Goal: Information Seeking & Learning: Learn about a topic

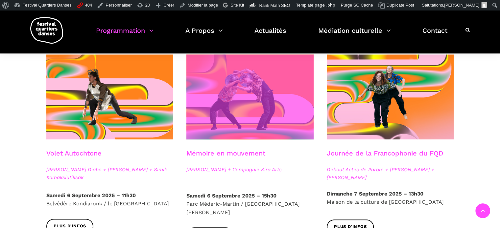
scroll to position [362, 0]
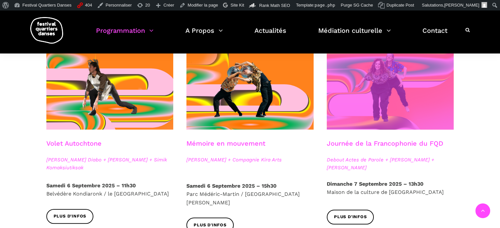
click at [340, 129] on span at bounding box center [390, 87] width 127 height 85
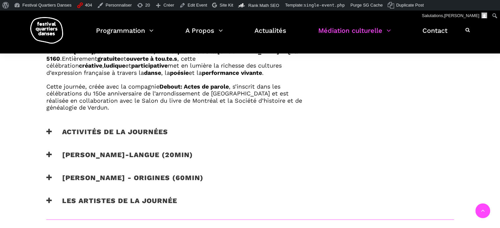
scroll to position [460, 0]
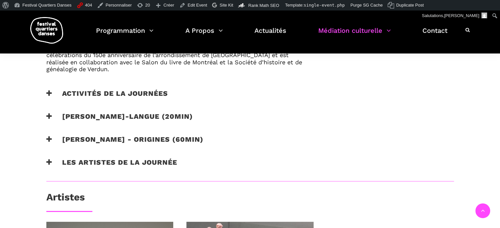
click at [135, 91] on h3 "Activités de la journées" at bounding box center [107, 97] width 122 height 16
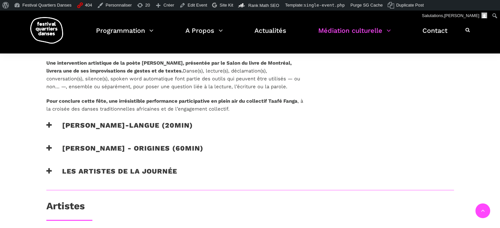
scroll to position [559, 0]
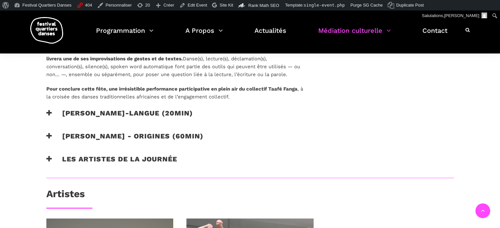
click at [145, 112] on h3 "Catherine Lalonde - Vire-langue (20min)" at bounding box center [119, 117] width 147 height 16
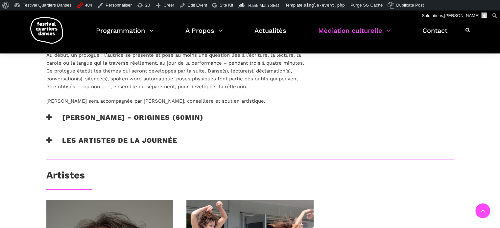
scroll to position [657, 0]
click at [134, 116] on h3 "Taafé Fanga - origines (60min)" at bounding box center [124, 121] width 157 height 16
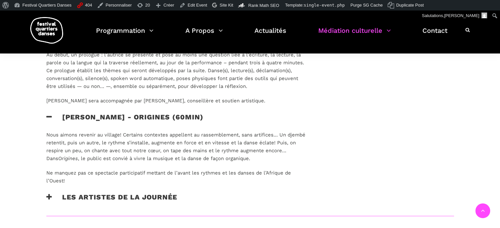
click at [148, 196] on h3 "Les artistes de la journée" at bounding box center [111, 201] width 131 height 16
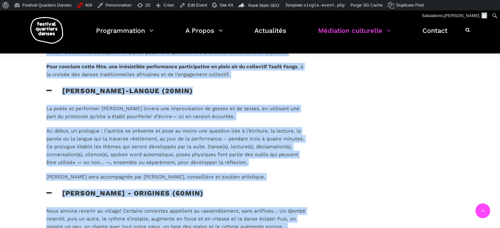
scroll to position [745, 0]
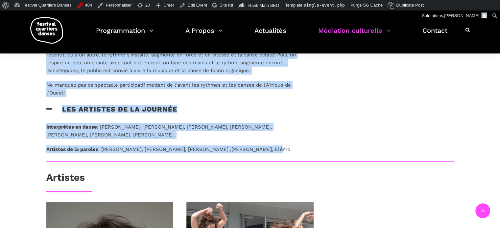
drag, startPoint x: 46, startPoint y: 136, endPoint x: 256, endPoint y: 149, distance: 210.1
copy div "Pour sa troisième édition, la Journée de la Francophonie du Festival Quartiers …"
